Goal: Transaction & Acquisition: Download file/media

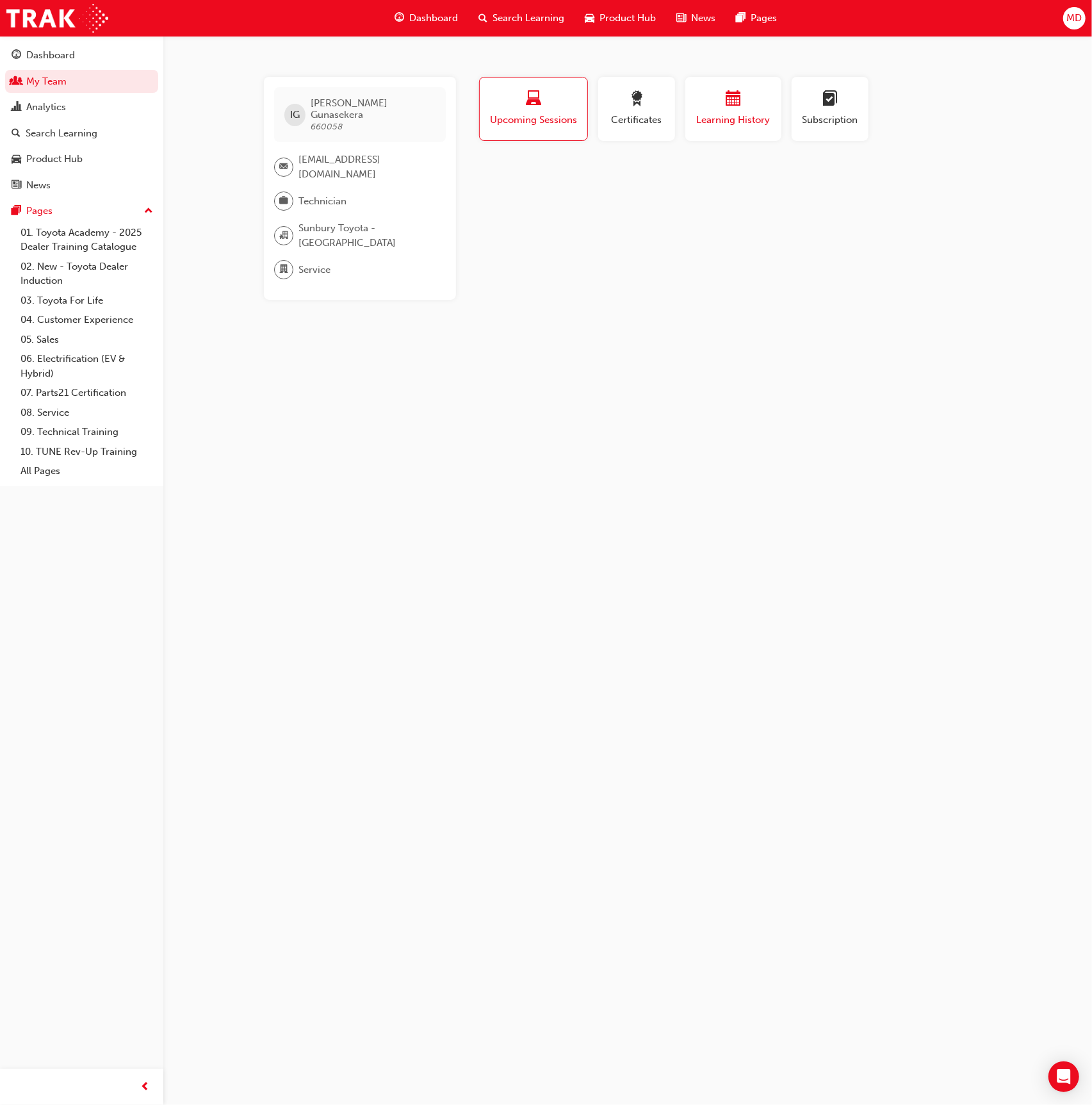
click at [736, 100] on span "calendar-icon" at bounding box center [732, 100] width 15 height 17
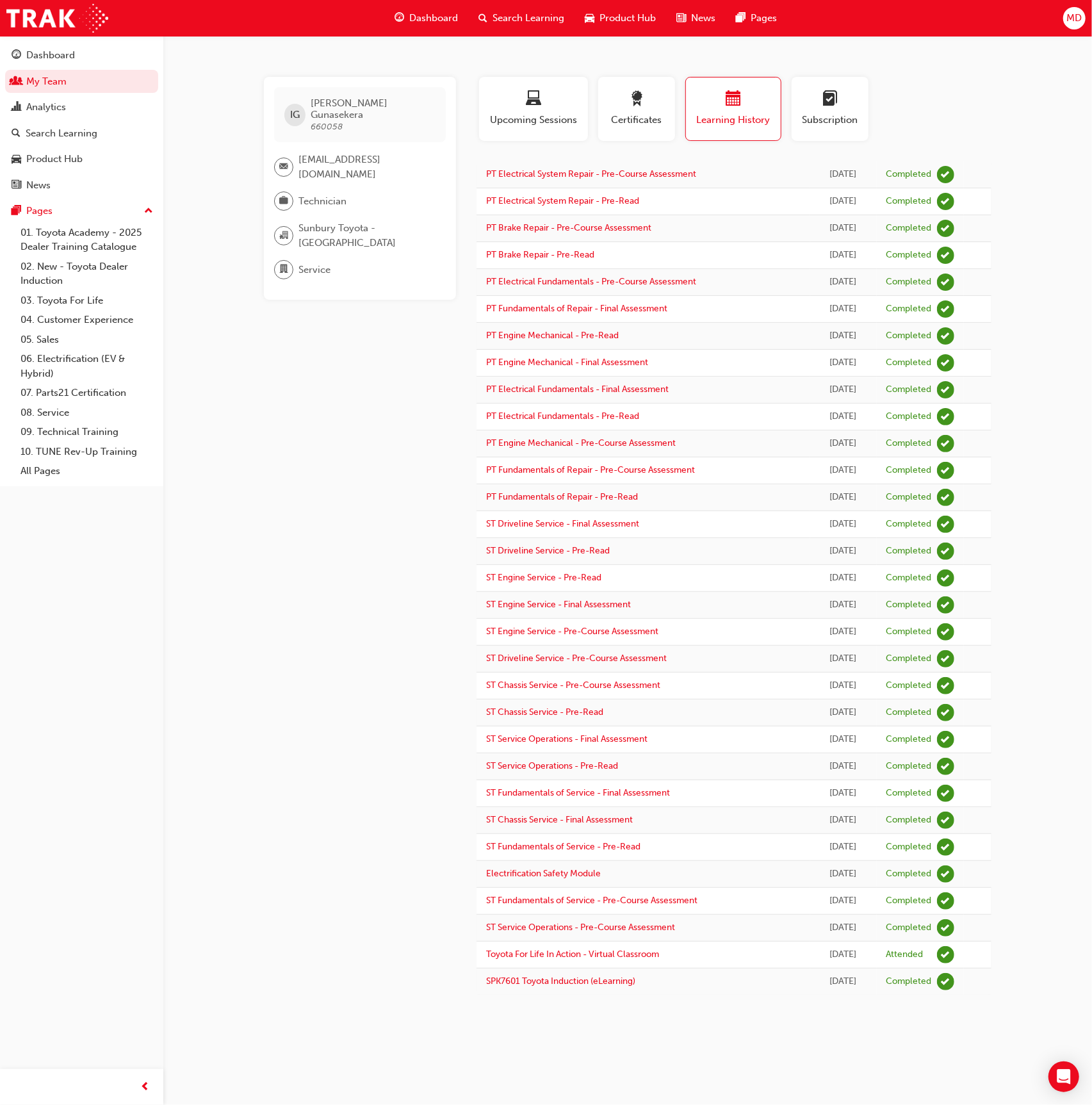
click at [1072, 19] on span "MD" at bounding box center [1073, 18] width 15 height 15
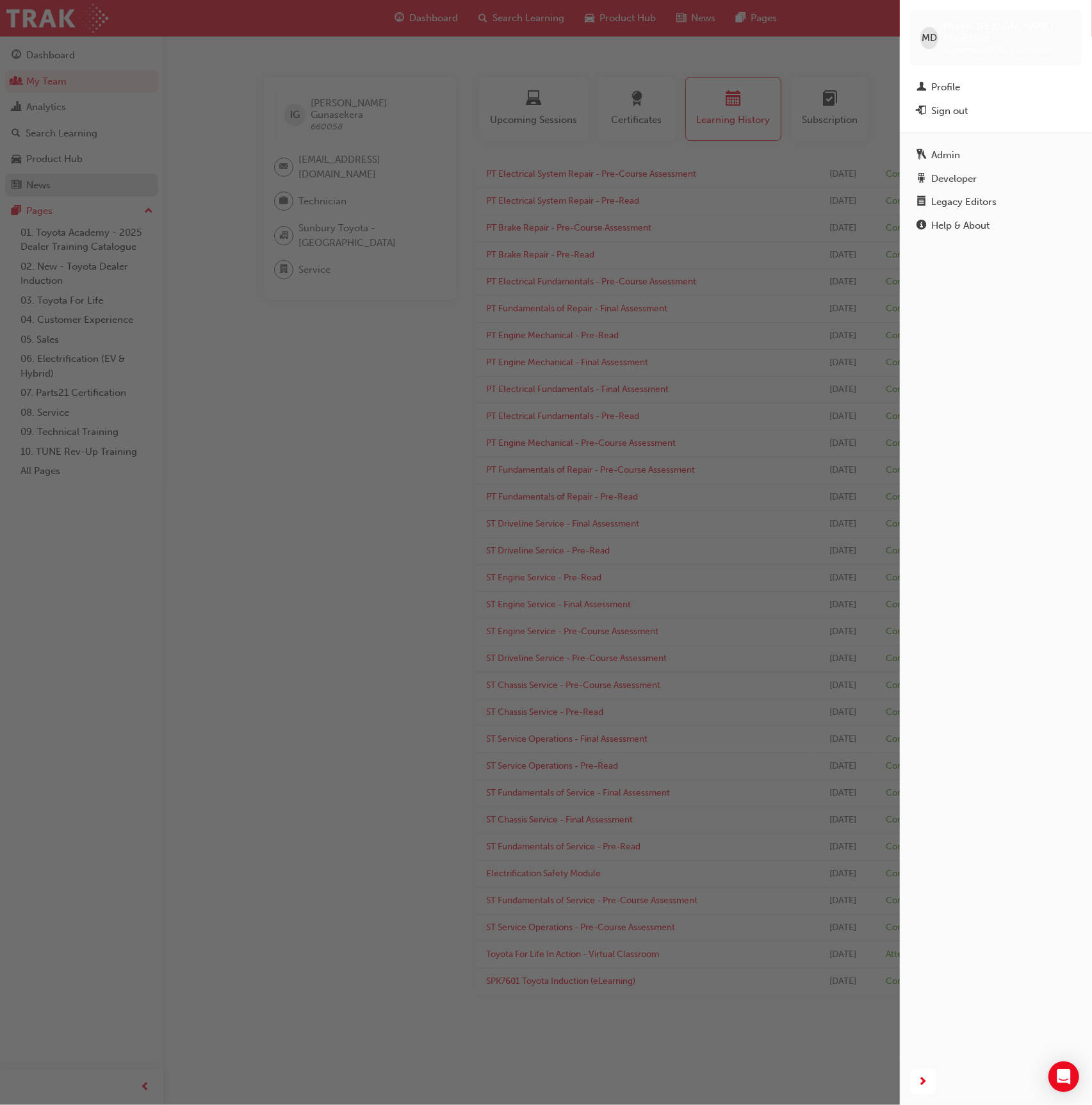
click at [104, 182] on div "button" at bounding box center [450, 552] width 900 height 1105
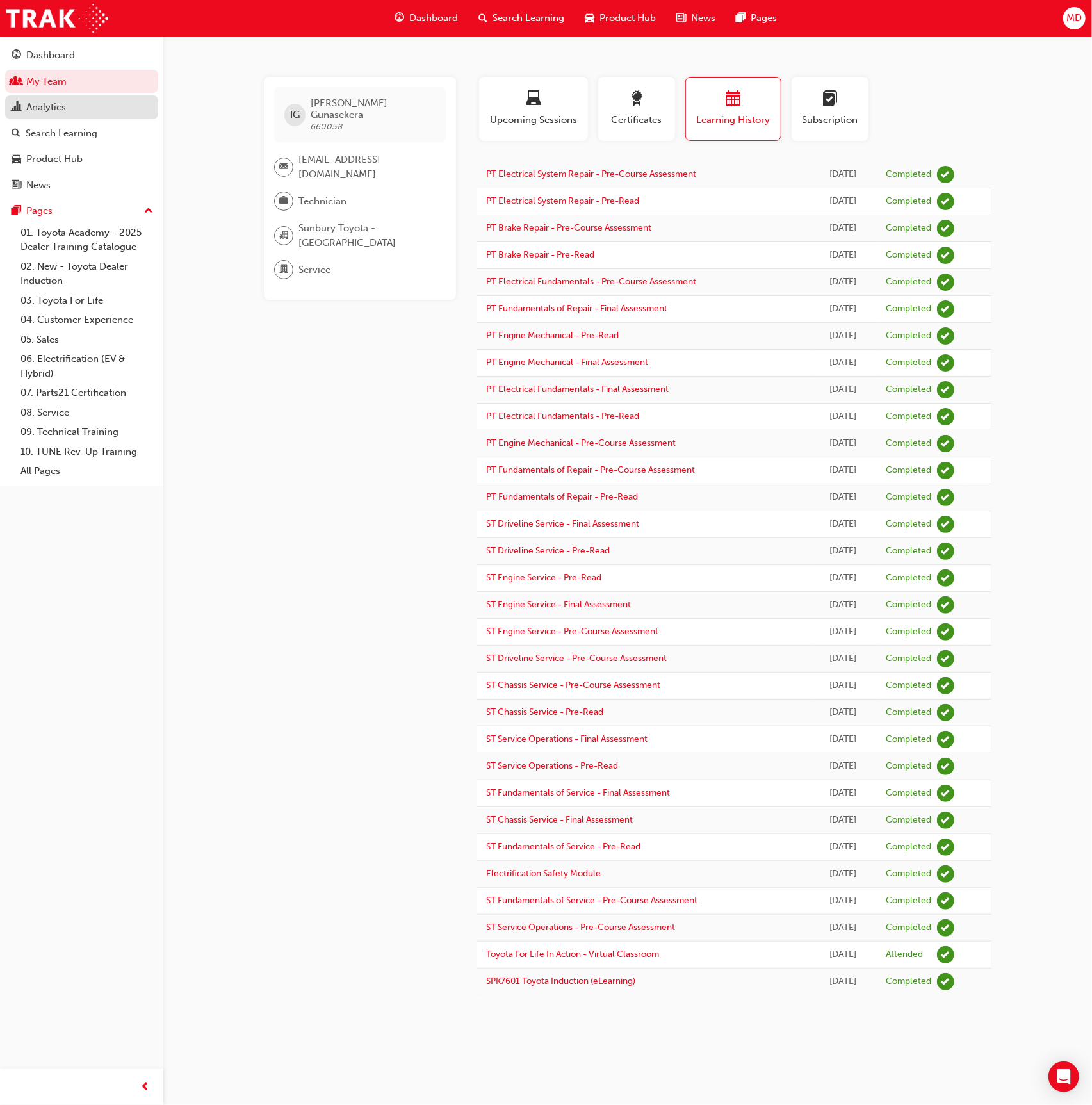
drag, startPoint x: 49, startPoint y: 100, endPoint x: 57, endPoint y: 100, distance: 8.0
click at [49, 100] on div "Analytics" at bounding box center [45, 107] width 39 height 15
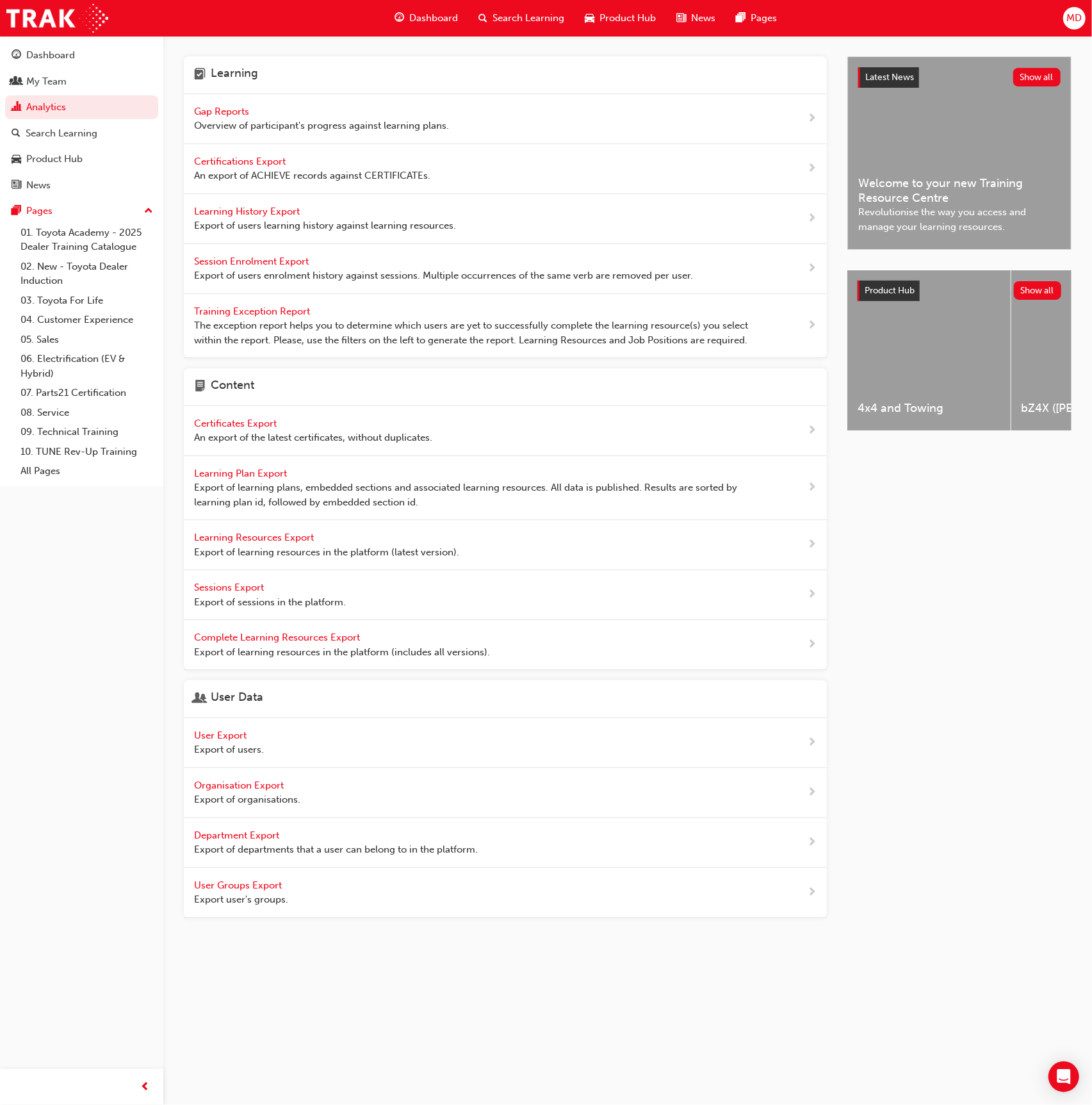
click at [261, 217] on div "Learning History Export Export of users learning history against learning resou…" at bounding box center [325, 219] width 262 height 29
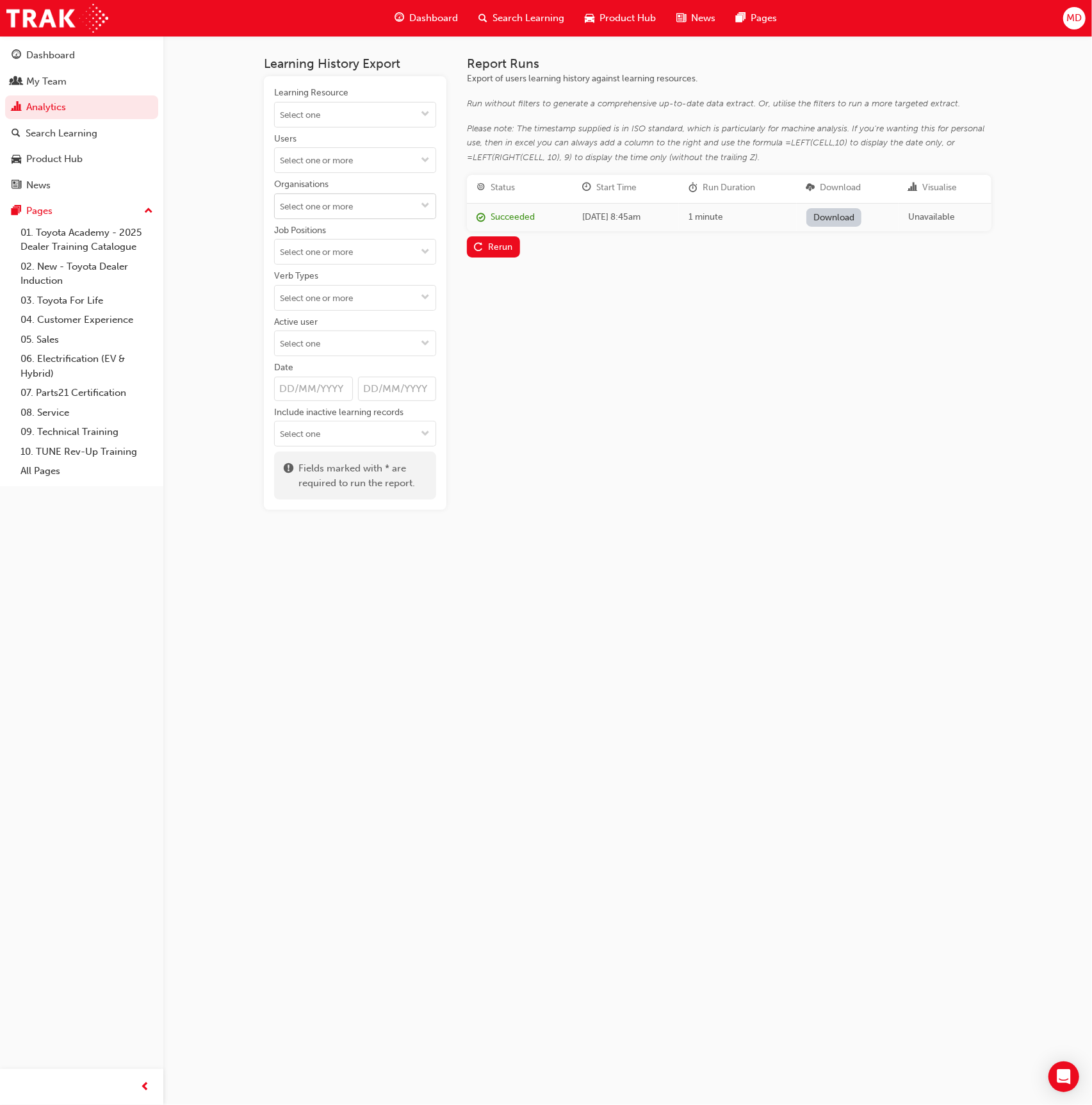
click at [313, 214] on input "Organisations" at bounding box center [355, 206] width 160 height 24
type input "south"
click at [371, 387] on li "Southside Toyota - [GEOGRAPHIC_DATA]" at bounding box center [355, 406] width 162 height 38
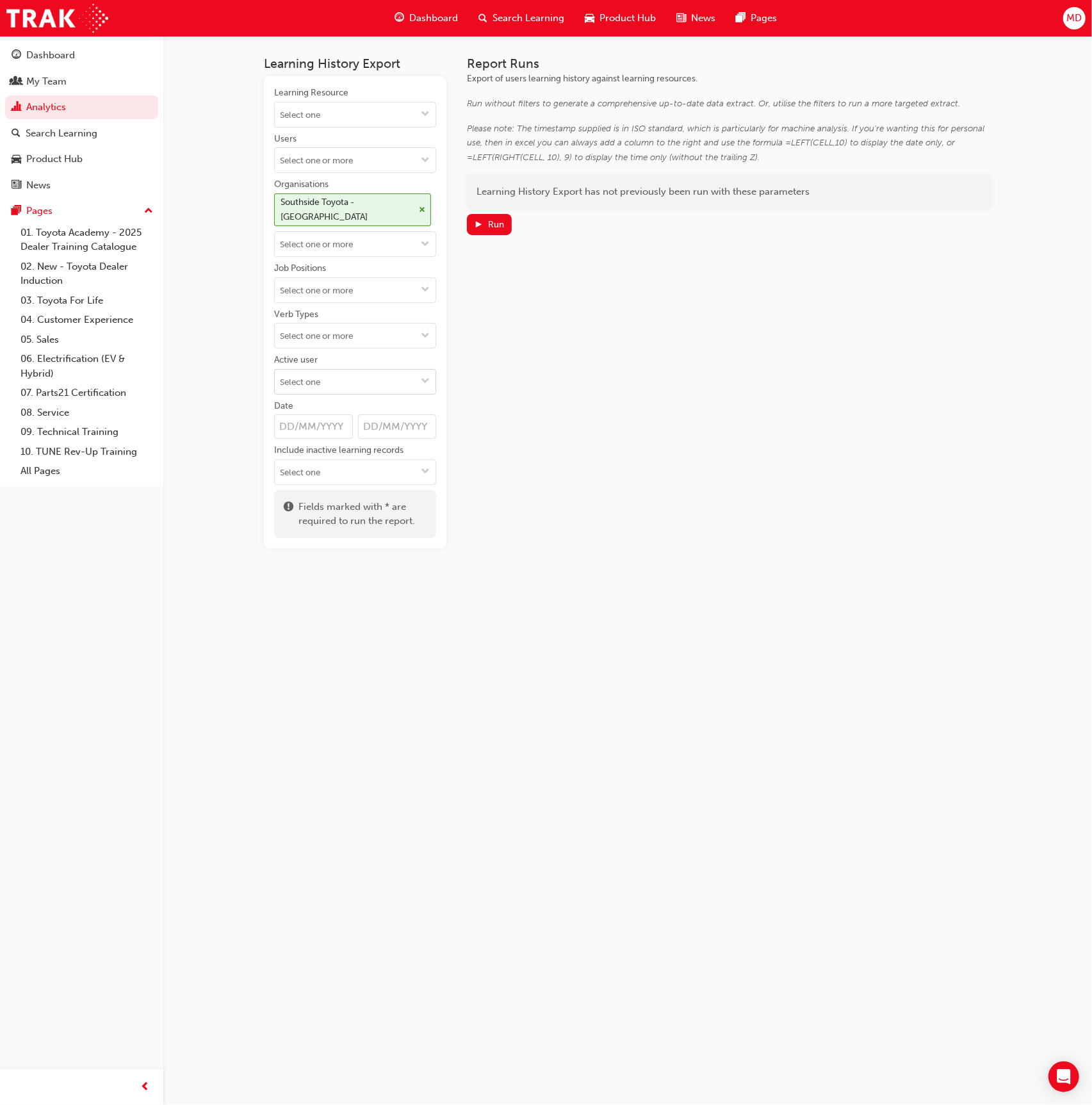
click at [354, 385] on input "Active user" at bounding box center [355, 382] width 160 height 24
click at [350, 427] on li "Inactive users" at bounding box center [355, 431] width 162 height 24
click at [499, 223] on div "Run" at bounding box center [496, 225] width 16 height 11
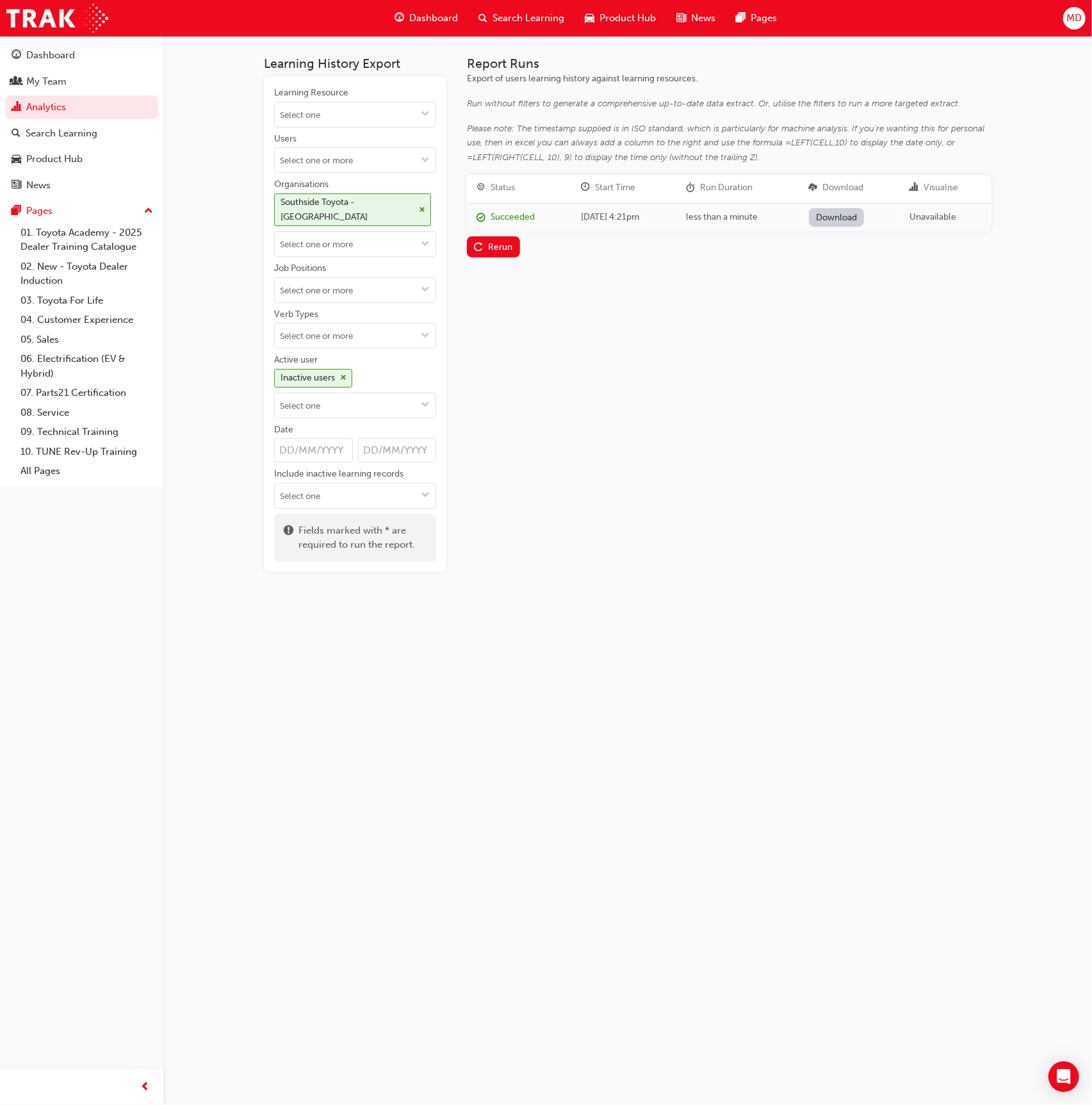
click at [854, 215] on link "Download" at bounding box center [836, 217] width 55 height 19
click at [1067, 7] on button "MD" at bounding box center [1074, 19] width 23 height 23
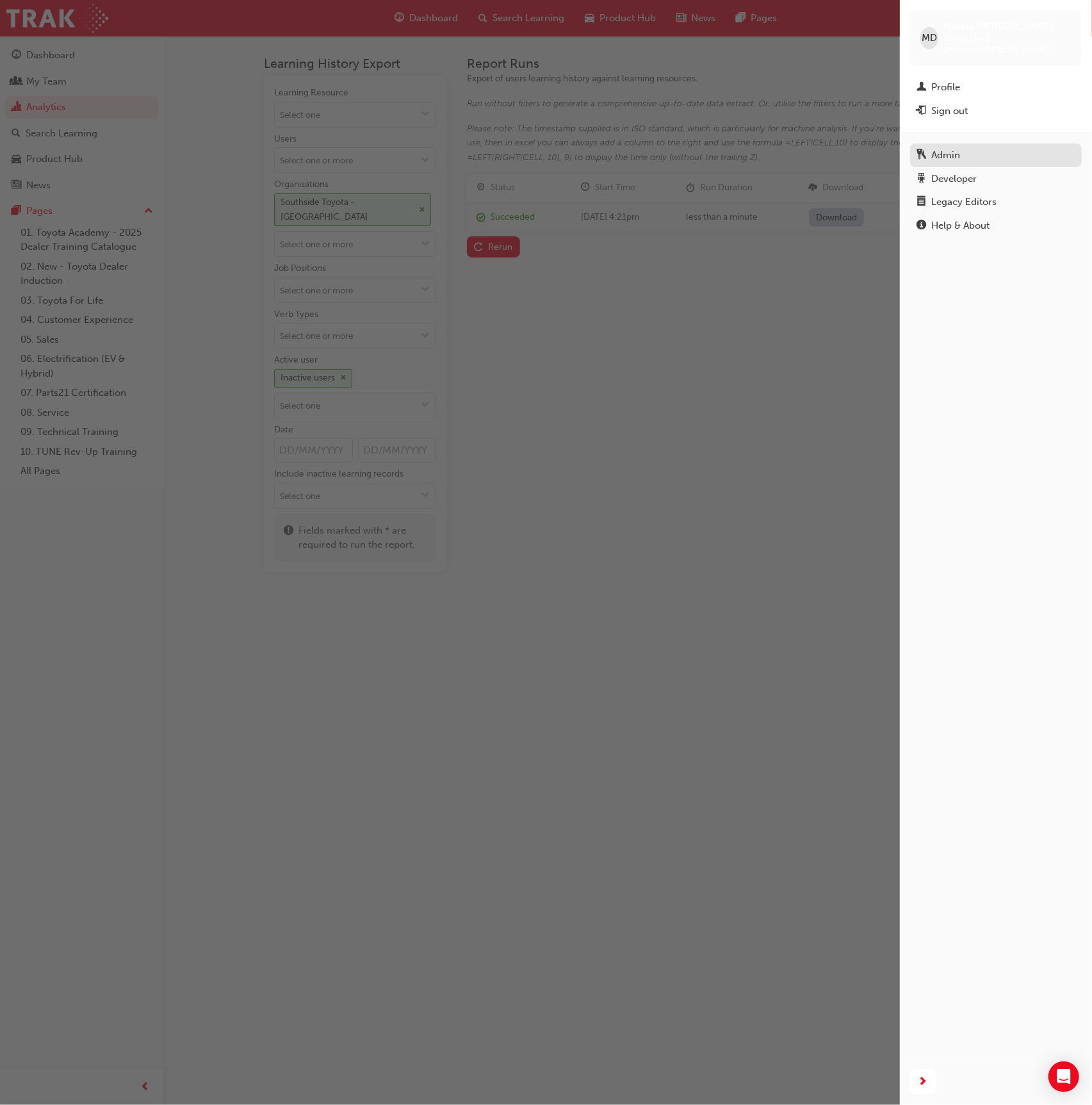
click at [958, 154] on link "Admin" at bounding box center [995, 155] width 172 height 23
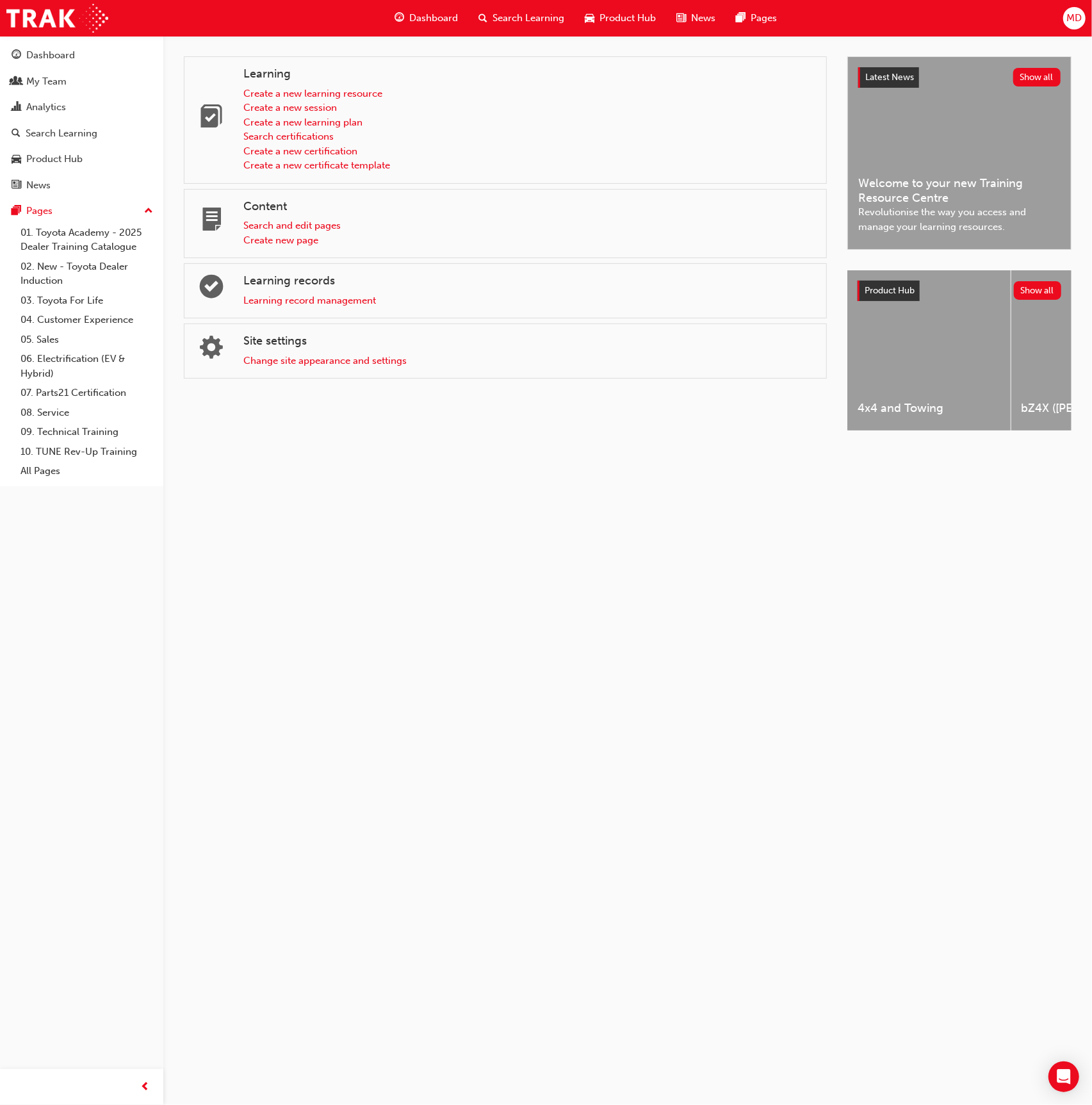
click at [1078, 17] on span "MD" at bounding box center [1073, 18] width 15 height 15
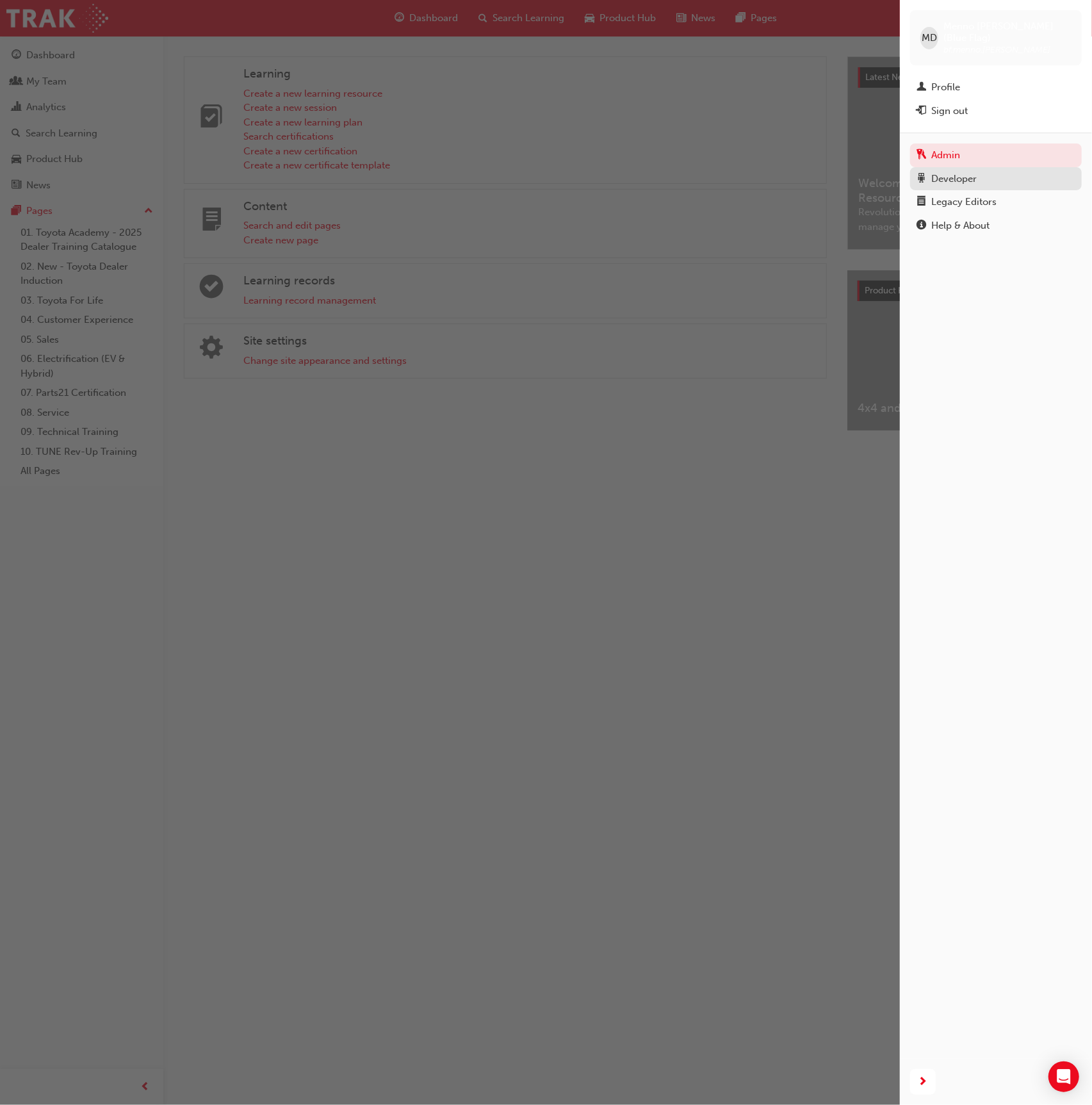
click at [989, 171] on div "Developer" at bounding box center [996, 179] width 159 height 16
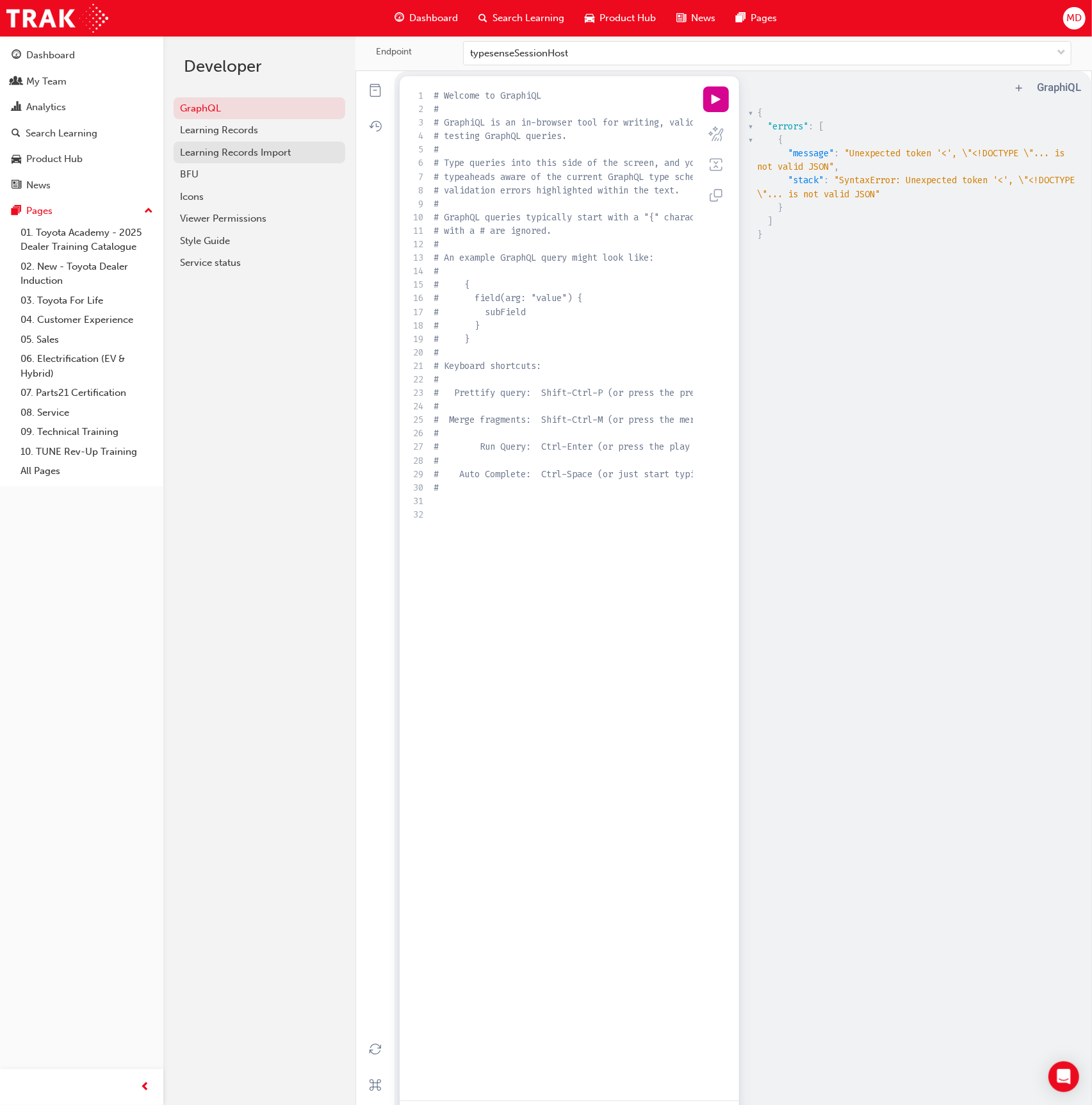
click at [238, 150] on div "Learning Records Import" at bounding box center [259, 152] width 159 height 15
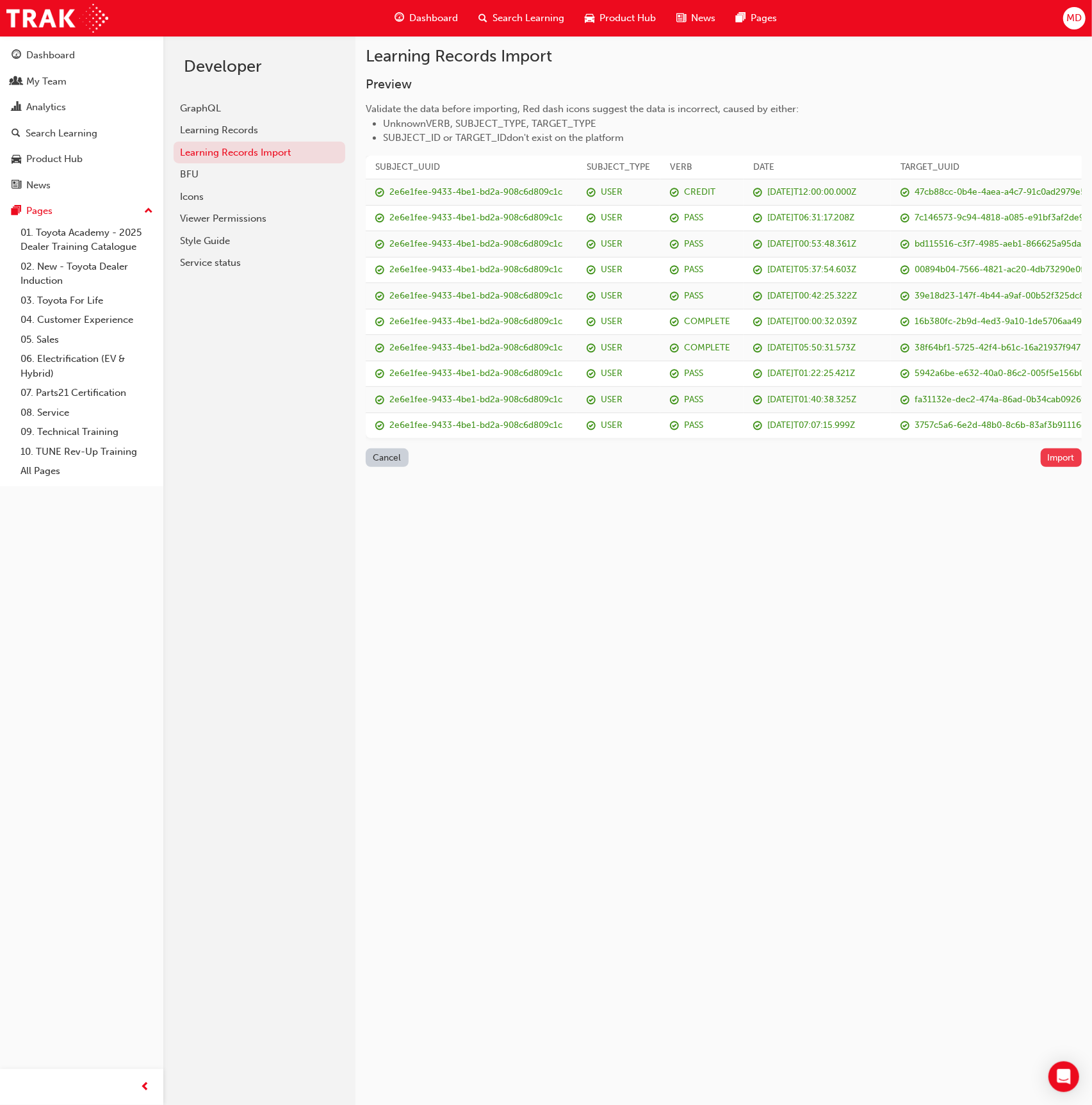
click at [1061, 449] on button "Import" at bounding box center [1061, 458] width 41 height 19
